Goal: Information Seeking & Learning: Check status

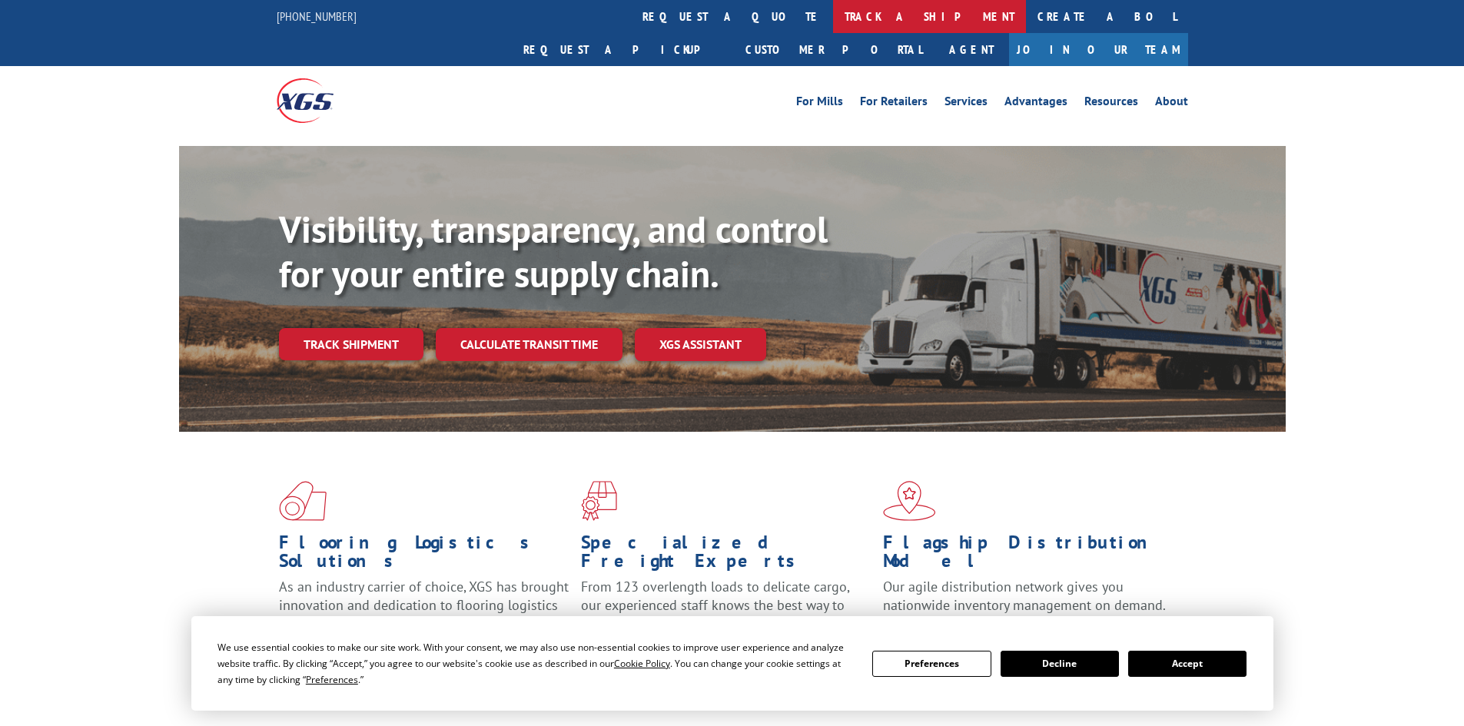
click at [833, 8] on link "track a shipment" at bounding box center [929, 16] width 193 height 33
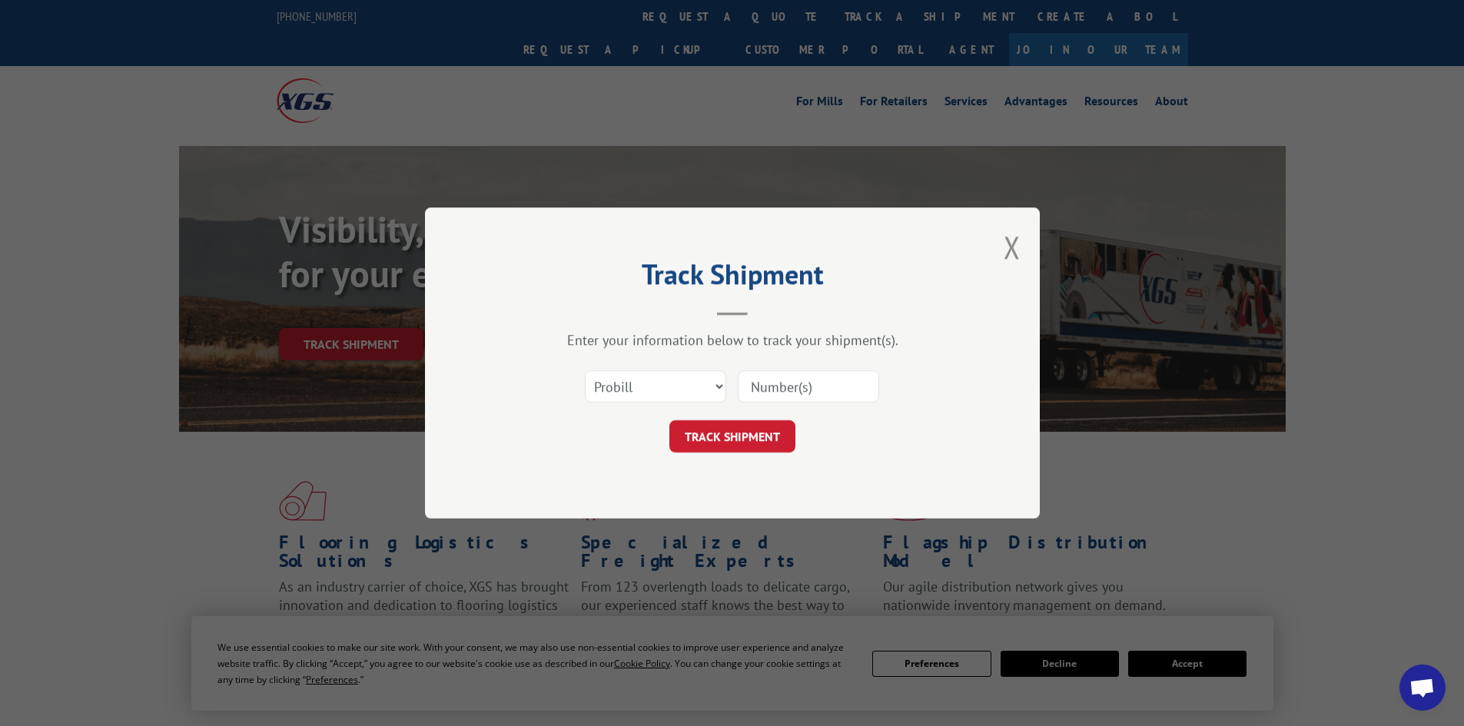
click at [758, 381] on input at bounding box center [808, 386] width 141 height 32
paste input "16331315"
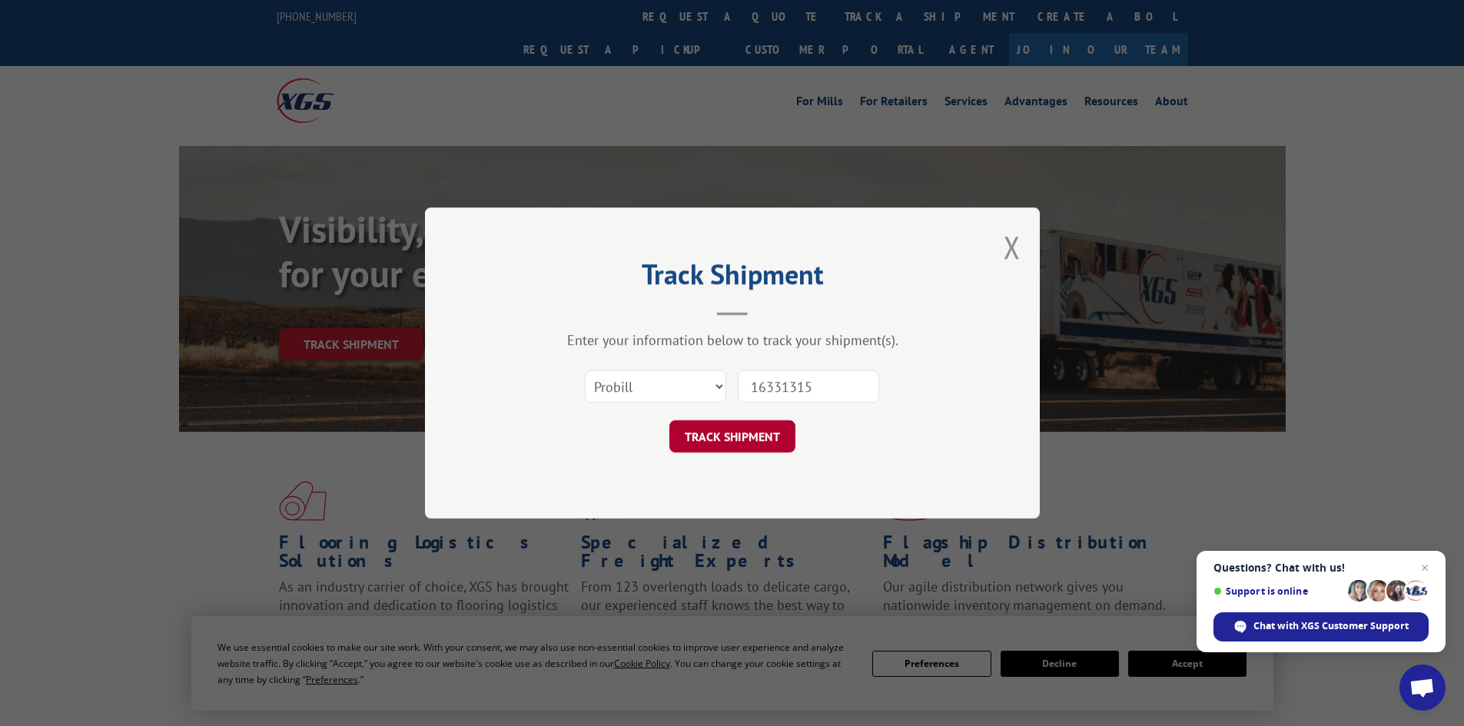
type input "16331315"
click at [732, 435] on button "TRACK SHIPMENT" at bounding box center [732, 436] width 126 height 32
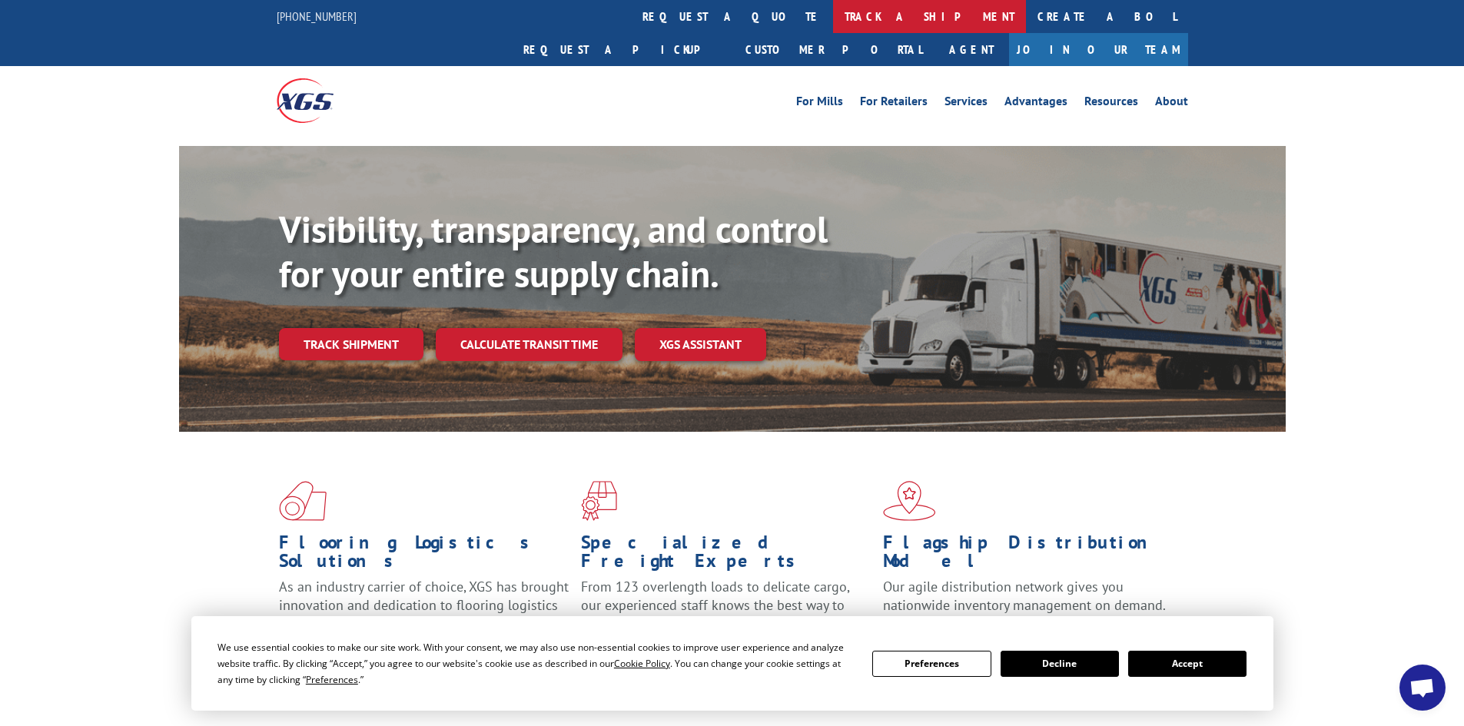
click at [833, 22] on link "track a shipment" at bounding box center [929, 16] width 193 height 33
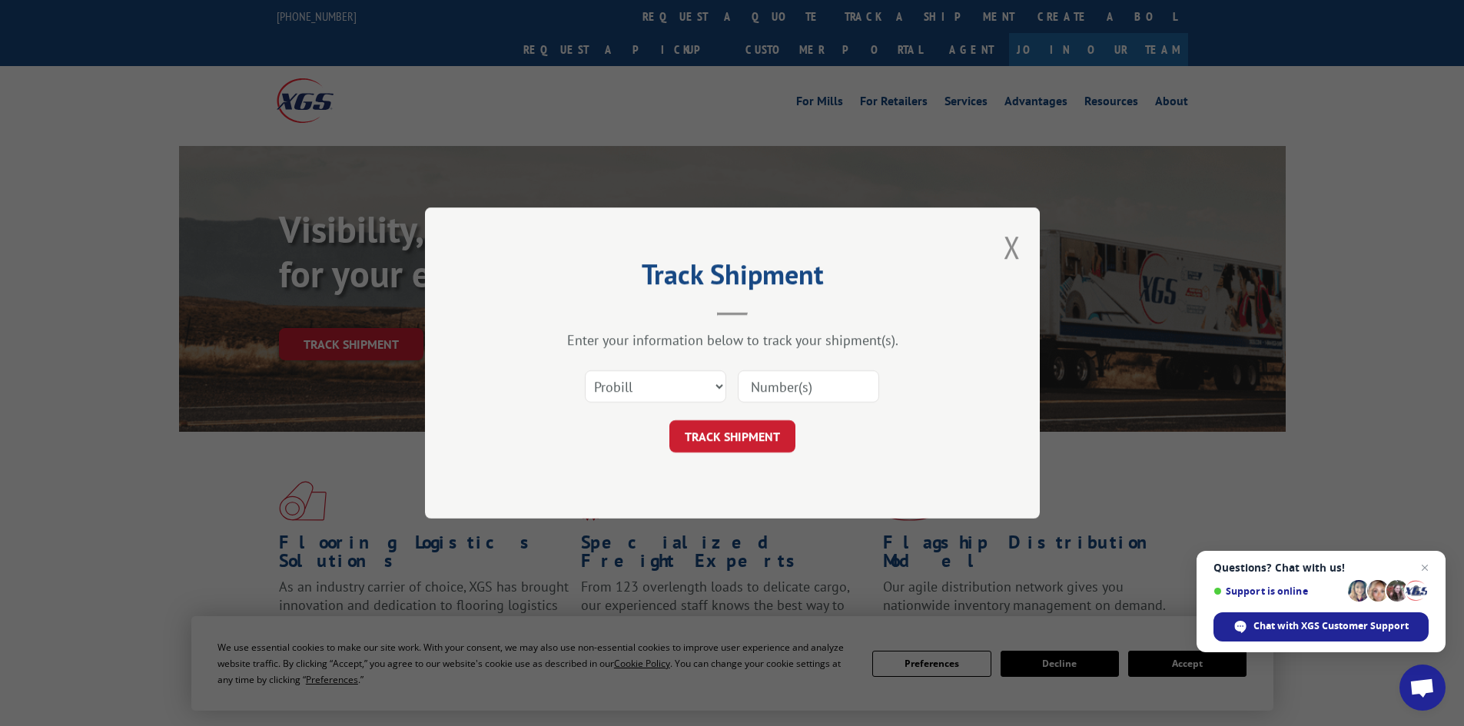
paste input "17521486"
type input "17521486"
click at [713, 438] on button "TRACK SHIPMENT" at bounding box center [732, 436] width 126 height 32
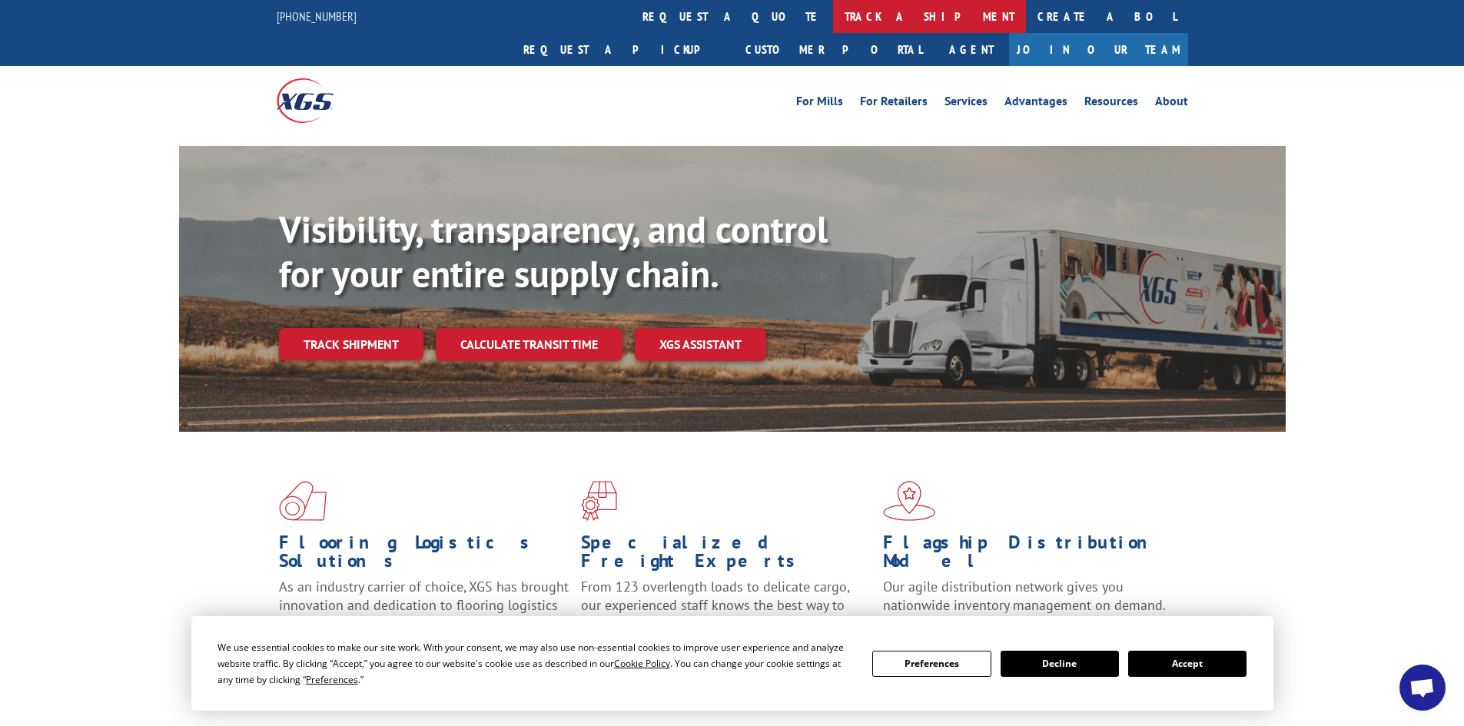
click at [833, 10] on link "track a shipment" at bounding box center [929, 16] width 193 height 33
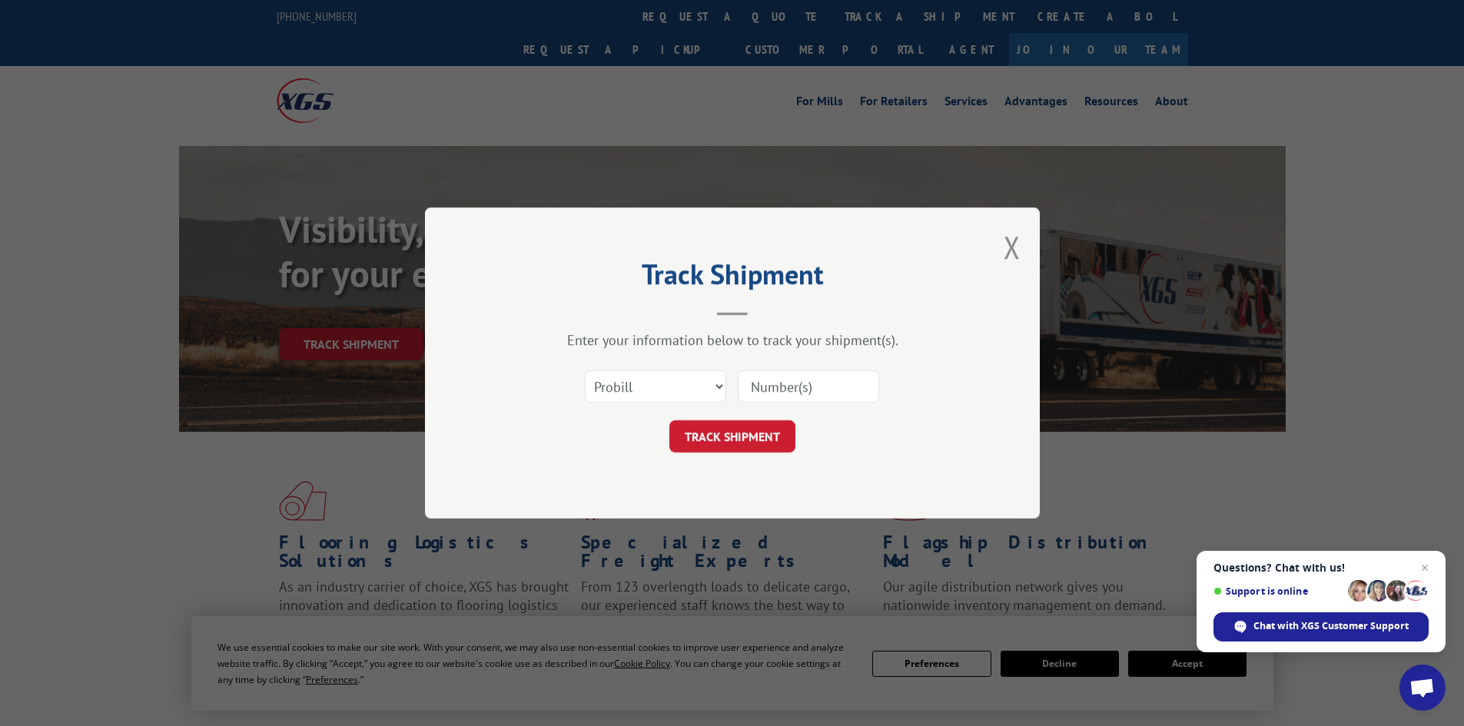
paste input "17517271"
type input "17517271"
click at [701, 431] on button "TRACK SHIPMENT" at bounding box center [732, 436] width 126 height 32
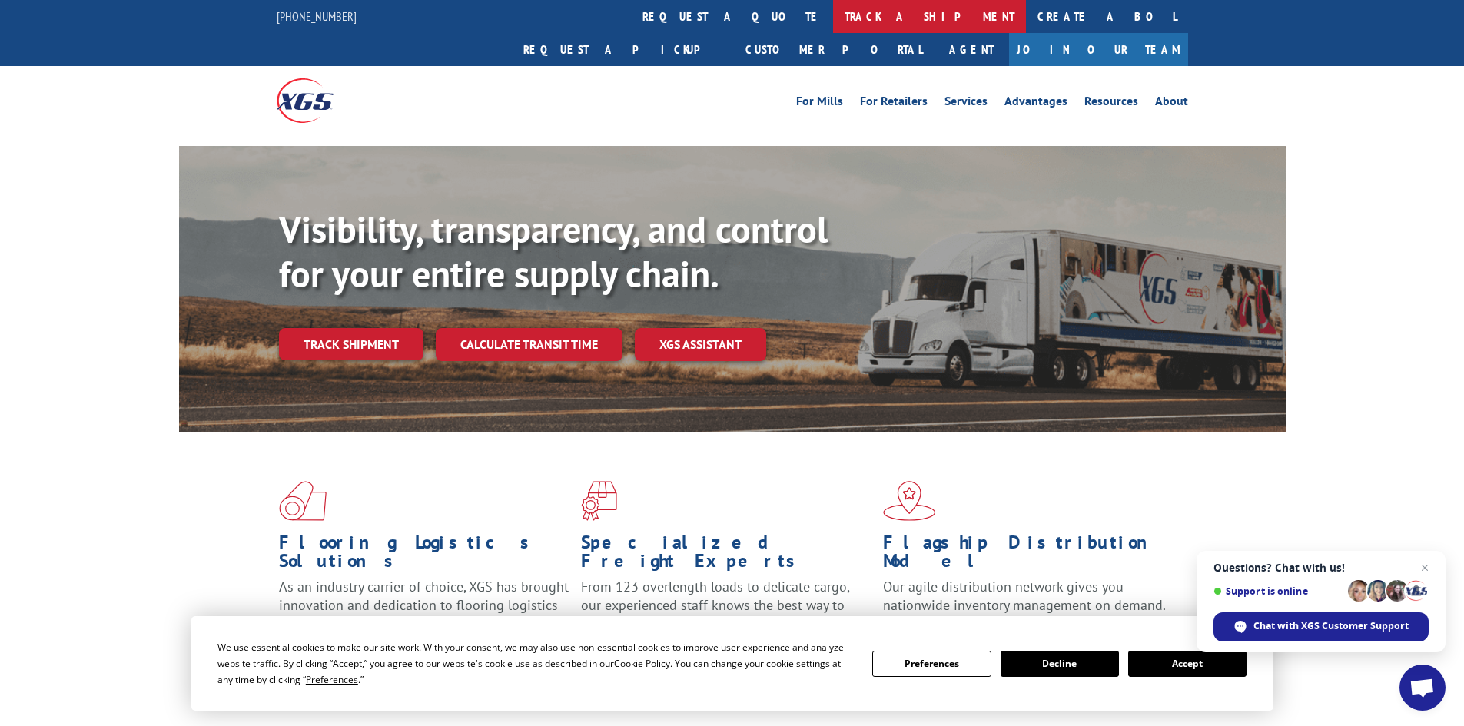
click at [833, 18] on link "track a shipment" at bounding box center [929, 16] width 193 height 33
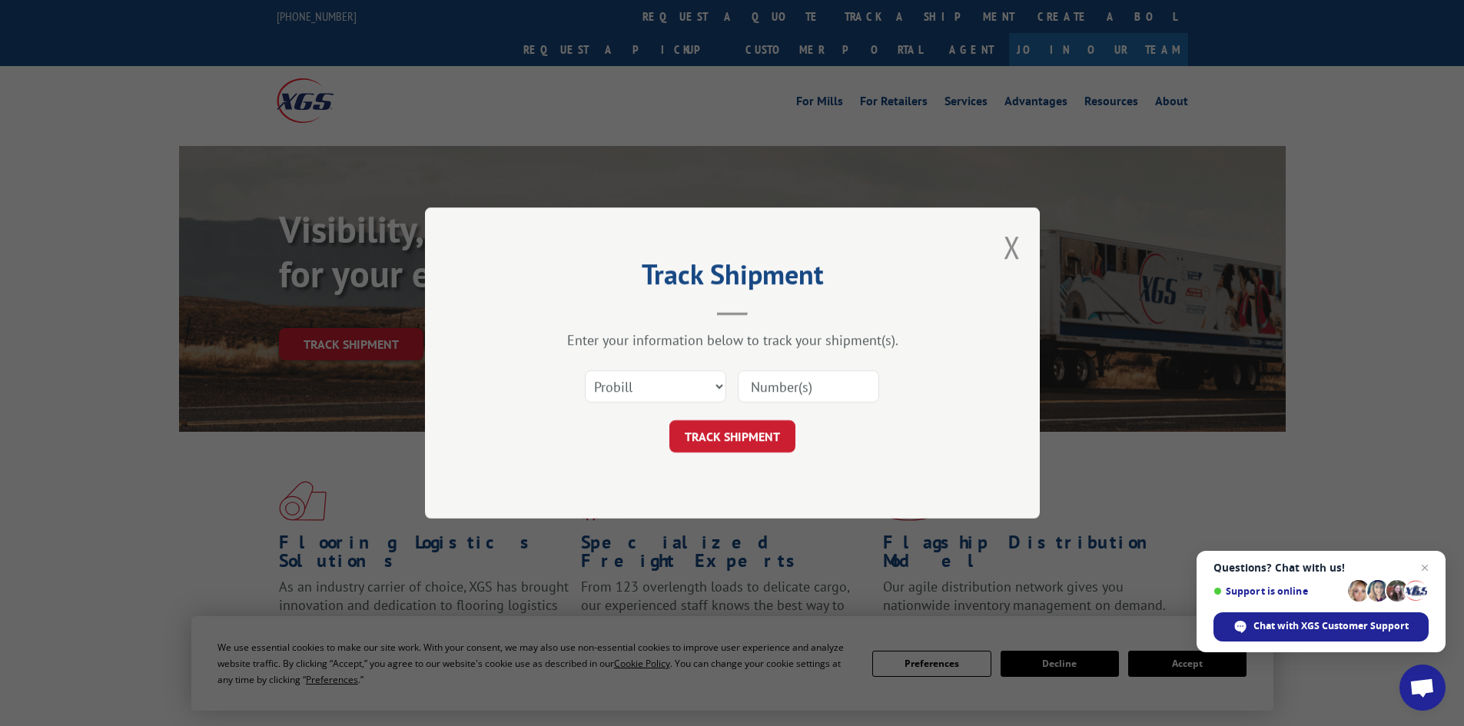
paste input "17517271"
type input "17517271"
click at [719, 437] on button "TRACK SHIPMENT" at bounding box center [732, 436] width 126 height 32
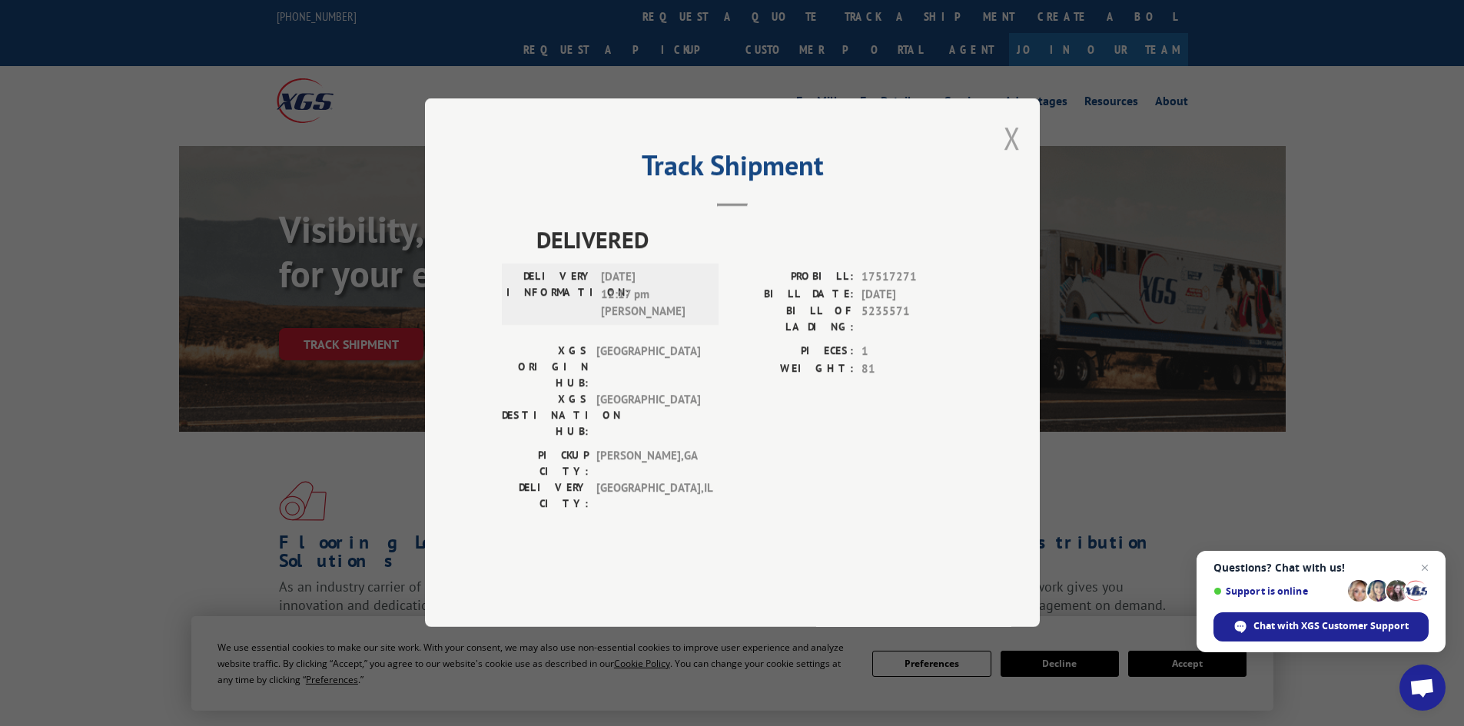
click at [1007, 158] on button "Close modal" at bounding box center [1012, 138] width 17 height 41
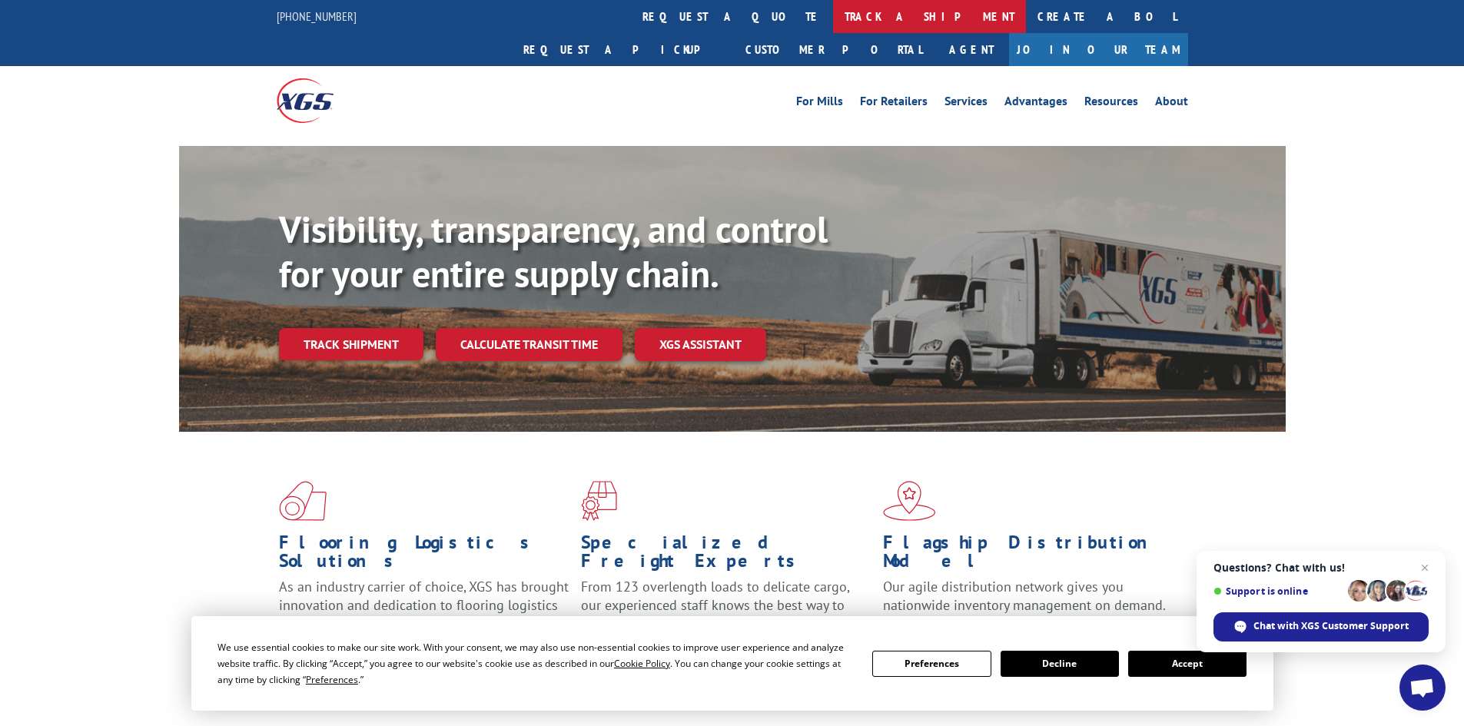
click at [833, 15] on link "track a shipment" at bounding box center [929, 16] width 193 height 33
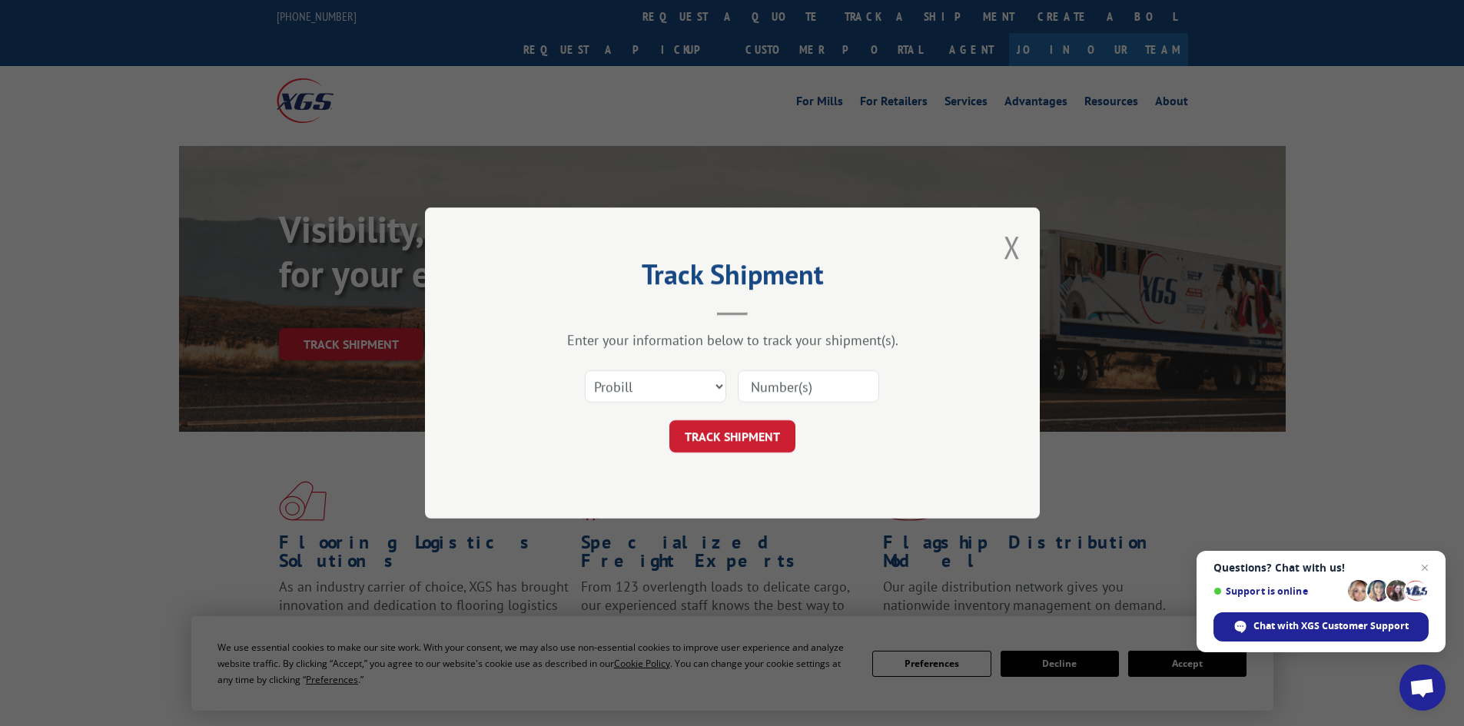
paste input "17515156"
type input "17515156"
click at [735, 423] on button "TRACK SHIPMENT" at bounding box center [732, 436] width 126 height 32
